Goal: Task Accomplishment & Management: Complete application form

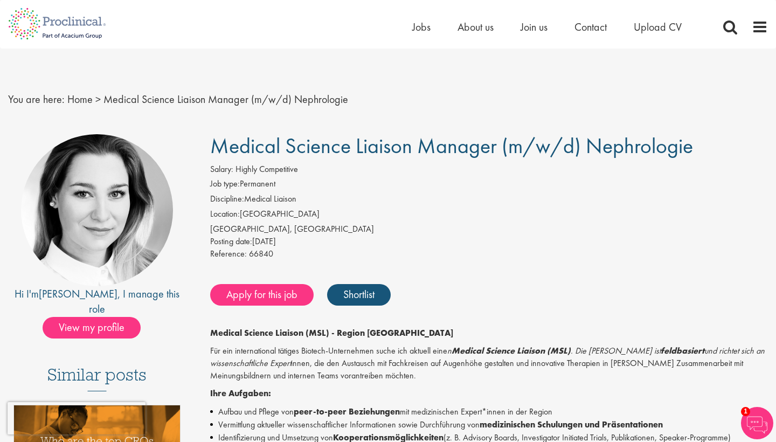
drag, startPoint x: 212, startPoint y: 147, endPoint x: 692, endPoint y: 152, distance: 479.9
click at [692, 152] on span "Medical Science Liaison Manager (m/w/d) Nephrologie" at bounding box center [451, 145] width 483 height 27
copy span "Medical Science Liaison Manager (m/w/d) Nephrologie"
click at [509, 141] on span "Medical Science Liaison Manager (m/w/d) Nephrologie" at bounding box center [451, 145] width 483 height 27
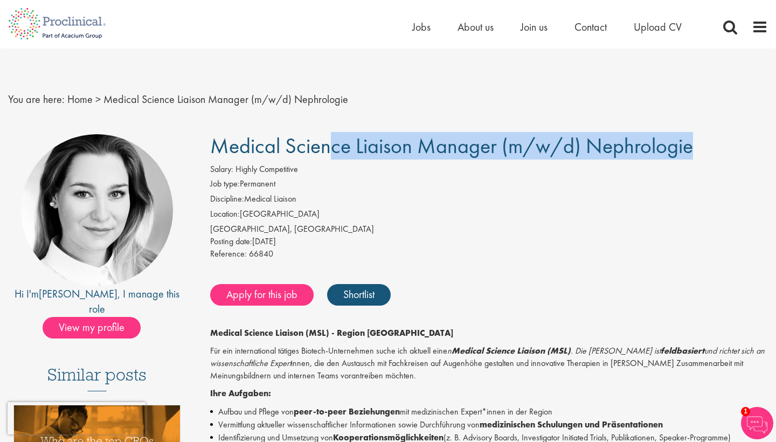
click at [509, 141] on span "Medical Science Liaison Manager (m/w/d) Nephrologie" at bounding box center [451, 145] width 483 height 27
copy div "Medical Science Liaison Manager (m/w/d) Nephrologie"
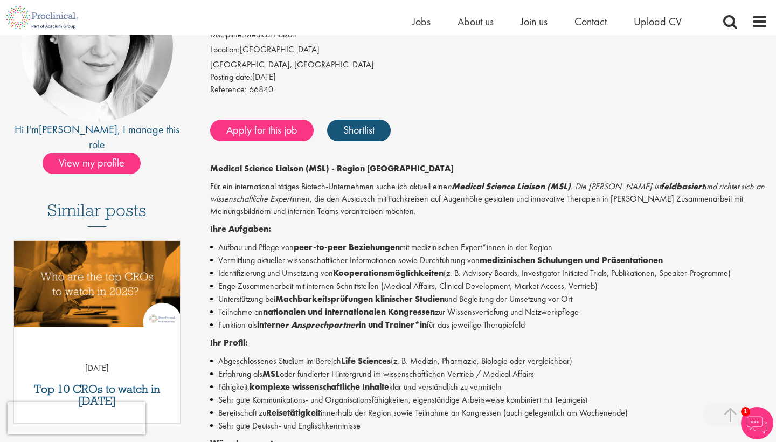
scroll to position [274, 0]
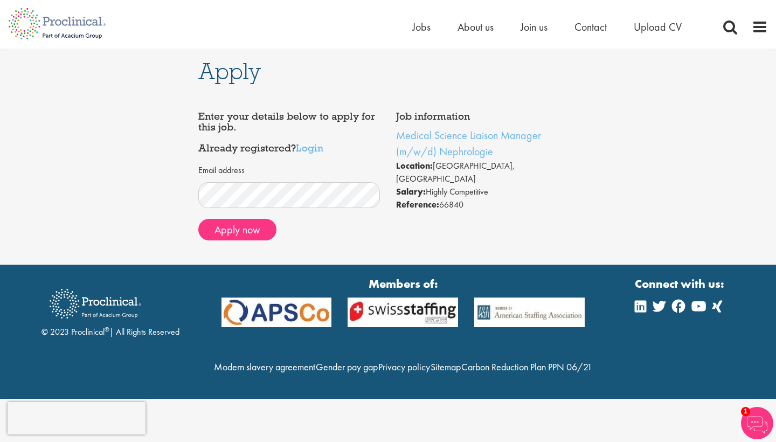
click at [322, 222] on div "Apply now" at bounding box center [289, 230] width 182 height 22
click at [261, 231] on button "Apply now" at bounding box center [237, 230] width 78 height 22
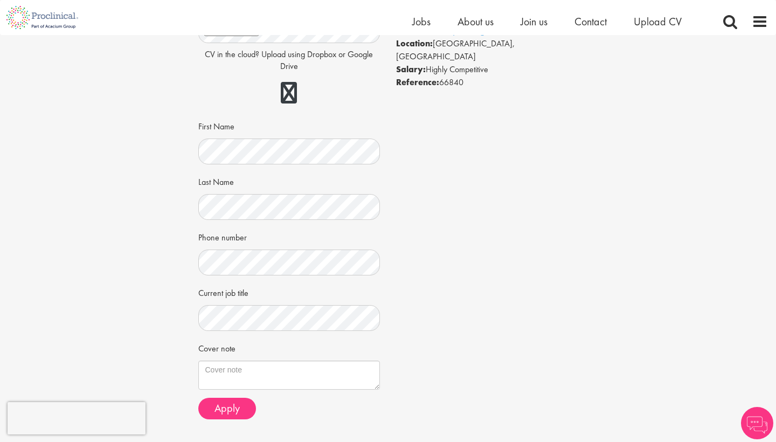
scroll to position [143, 0]
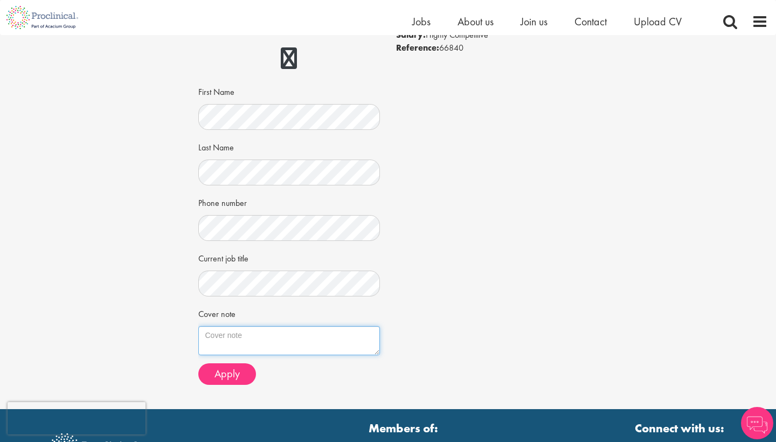
click at [237, 326] on textarea "Cover note" at bounding box center [289, 340] width 182 height 29
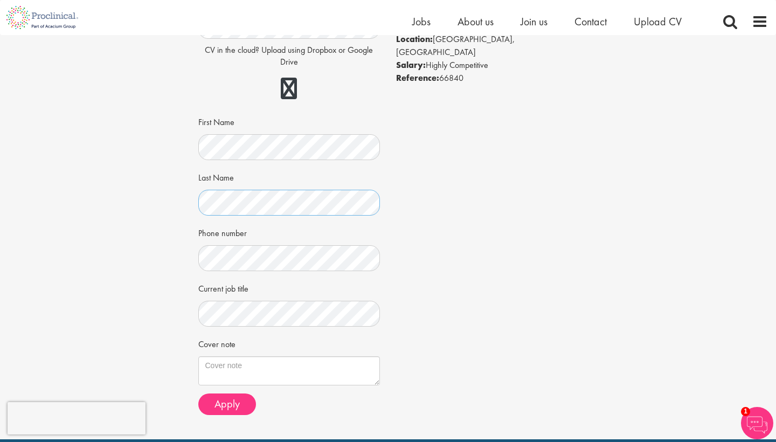
scroll to position [130, 0]
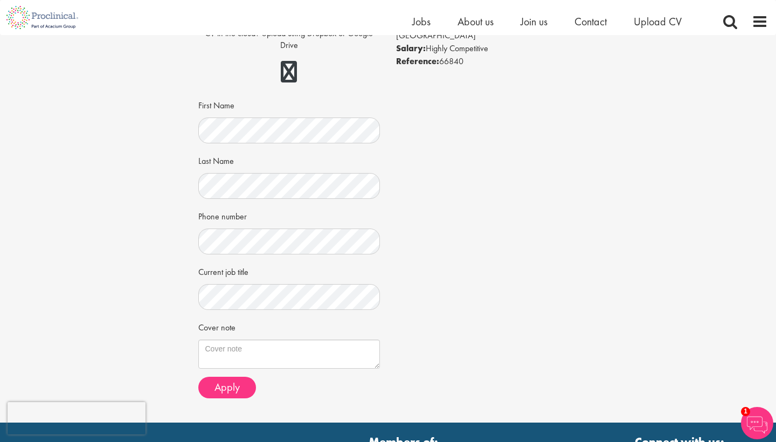
click at [527, 224] on div "Job information Medical Science Liaison Manager (m/w/d) Nephrologie Location: B…" at bounding box center [388, 184] width 396 height 444
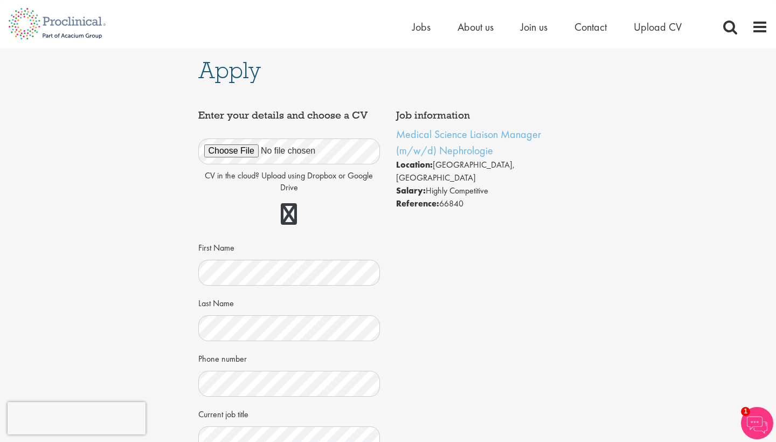
scroll to position [0, 0]
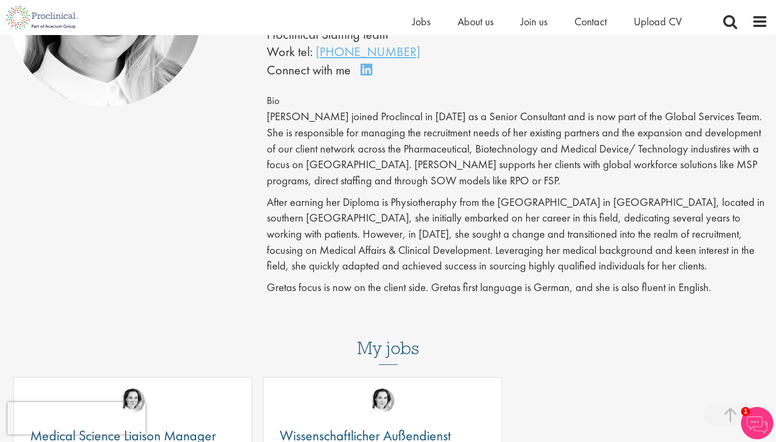
scroll to position [225, 0]
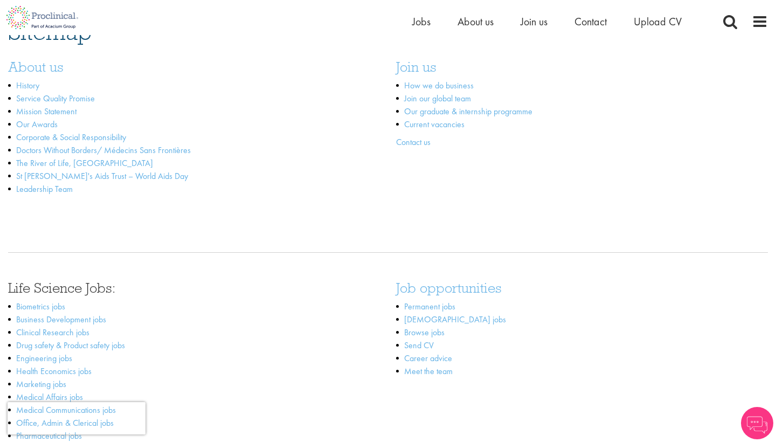
scroll to position [108, 0]
click at [409, 131] on div "Join us How we do business Join our global team Our graduate & internship progr…" at bounding box center [582, 97] width 388 height 100
click at [409, 136] on link "Contact us" at bounding box center [413, 139] width 34 height 11
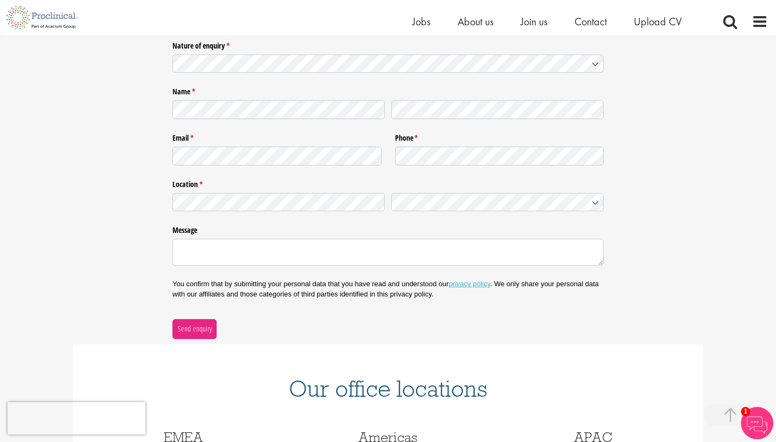
scroll to position [340, 0]
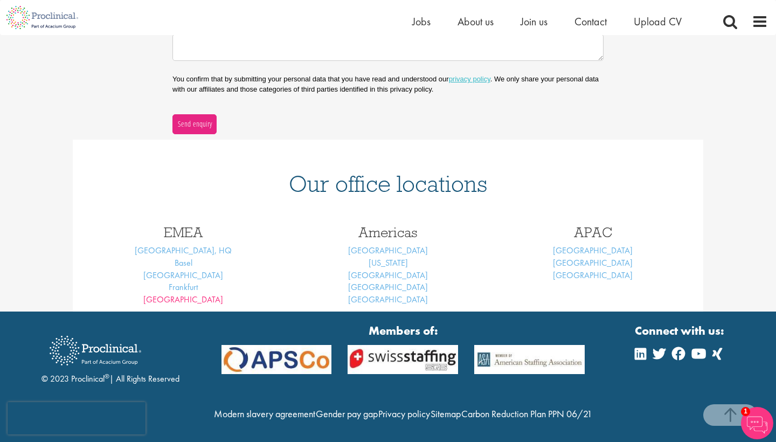
click at [184, 298] on link "[GEOGRAPHIC_DATA]" at bounding box center [183, 299] width 80 height 11
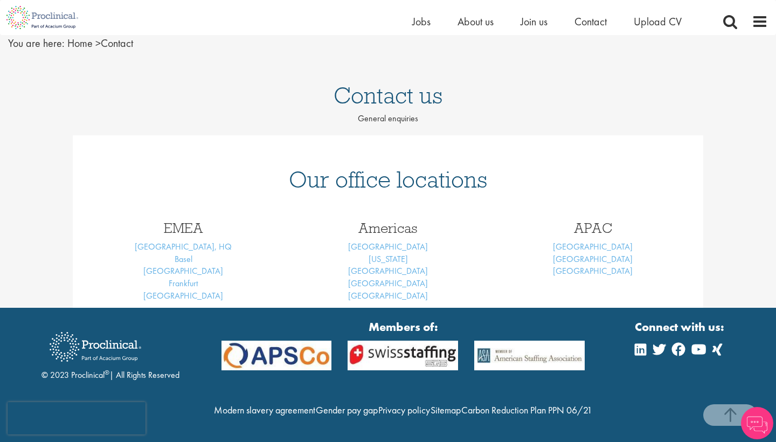
click at [185, 282] on div "Contact us General enquiries Our office locations EMEA [GEOGRAPHIC_DATA], HQ [G…" at bounding box center [388, 190] width 776 height 235
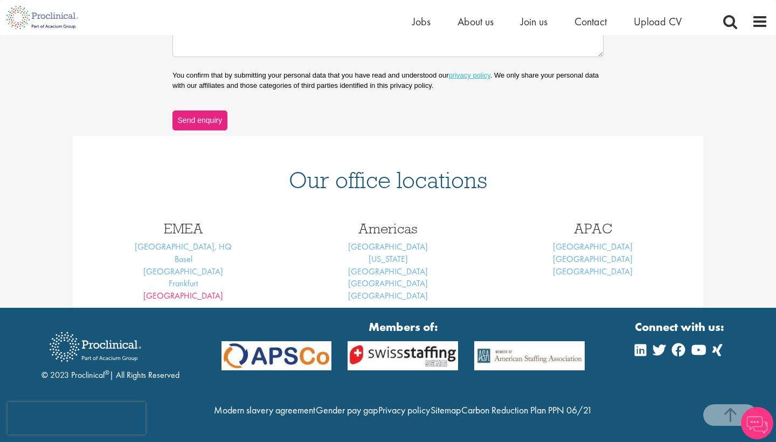
scroll to position [362, 0]
click at [189, 277] on link "Frankfurt" at bounding box center [183, 282] width 29 height 11
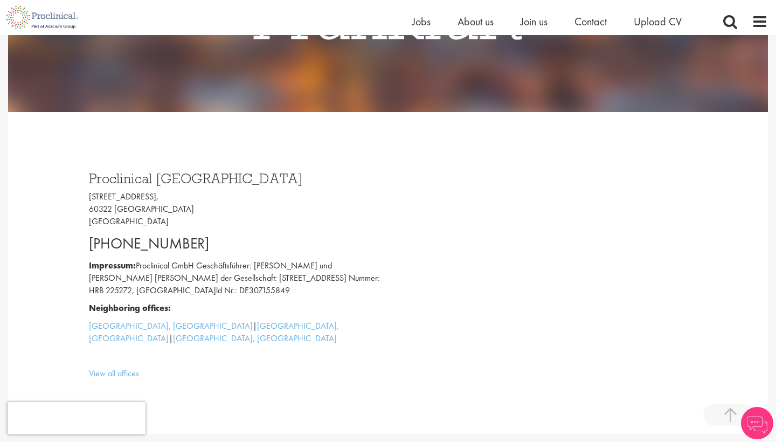
scroll to position [223, 0]
click at [175, 208] on p "Bockenheimer Anlage 46, 60322 Frankfurt am Main Germany" at bounding box center [234, 209] width 291 height 37
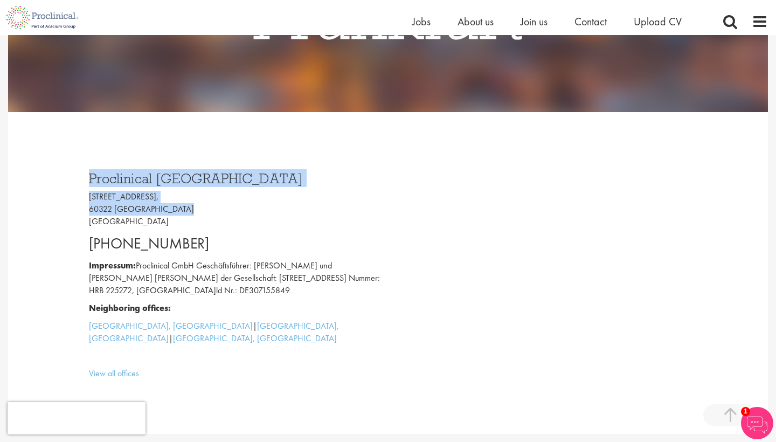
drag, startPoint x: 184, startPoint y: 208, endPoint x: 85, endPoint y: 183, distance: 101.6
click at [85, 183] on div "Proclinical Germany Bockenheimer Anlage 46, 60322 Frankfurt am Main Germany +49…" at bounding box center [234, 273] width 307 height 225
copy div "Proclinical Germany Bockenheimer Anlage 46, 60322 Frankfurt am Main"
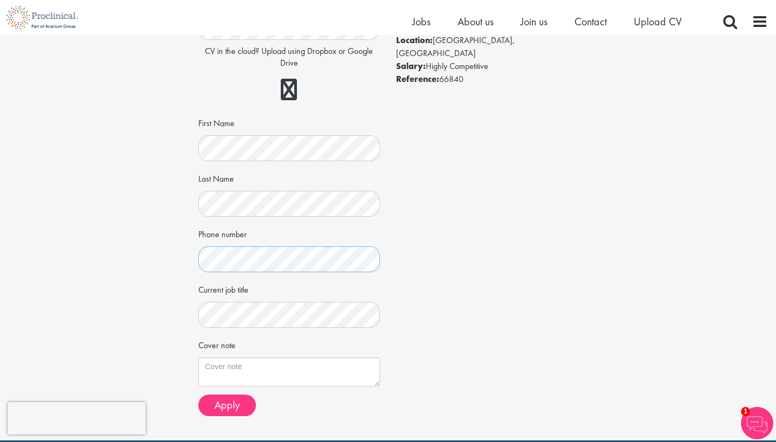
scroll to position [115, 0]
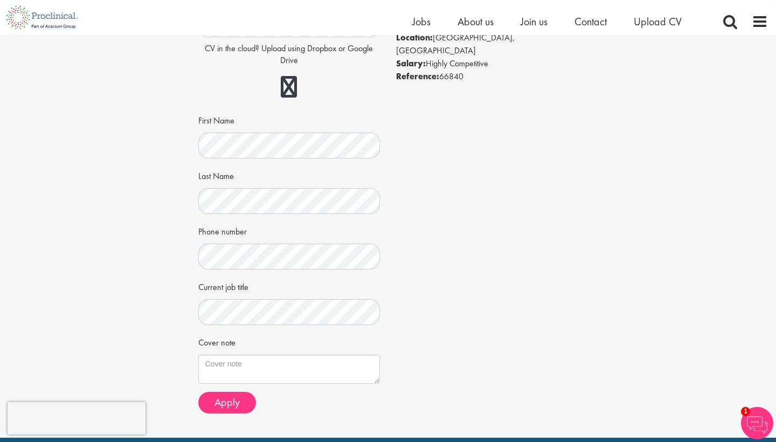
click at [554, 292] on div "Job information Medical Science Liaison Manager (m/w/d) Nephrologie Location: […" at bounding box center [388, 199] width 396 height 444
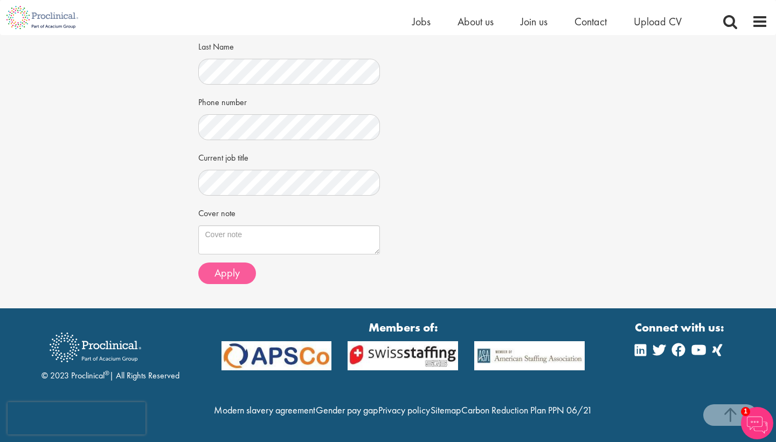
scroll to position [263, 0]
click at [233, 266] on span "Apply" at bounding box center [226, 273] width 25 height 14
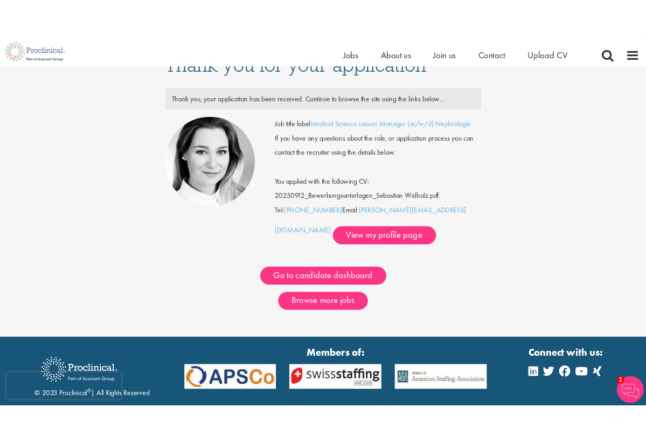
scroll to position [26, 0]
